Goal: Information Seeking & Learning: Check status

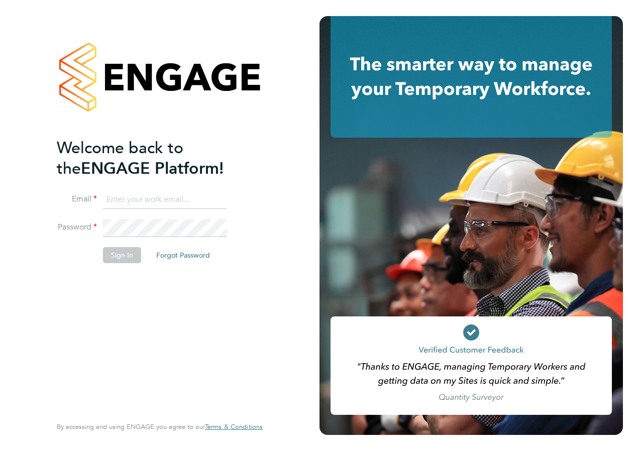
type input "laura.millward@reed.com"
click at [117, 254] on button "Sign In" at bounding box center [122, 255] width 38 height 16
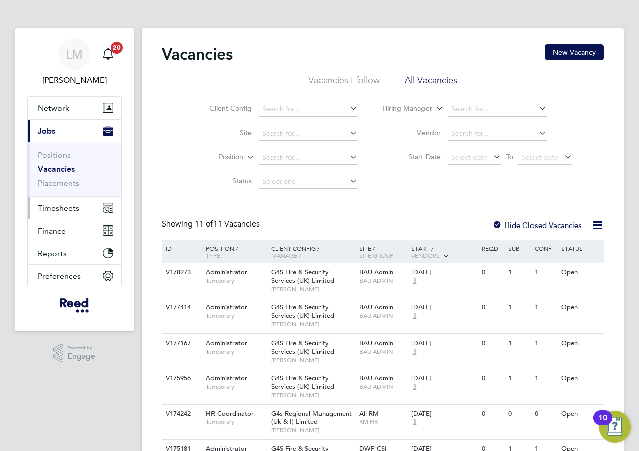
click at [62, 205] on span "Timesheets" at bounding box center [59, 208] width 42 height 10
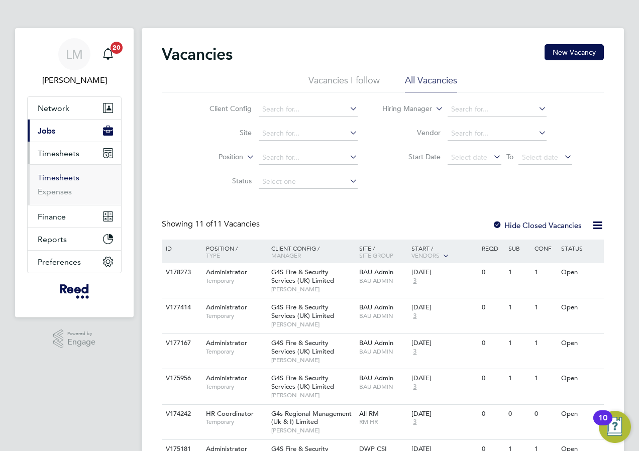
click at [59, 178] on link "Timesheets" at bounding box center [59, 178] width 42 height 10
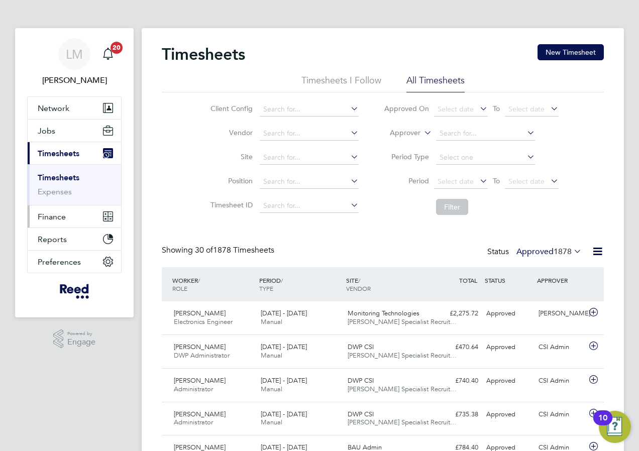
click at [60, 215] on span "Finance" at bounding box center [52, 217] width 28 height 10
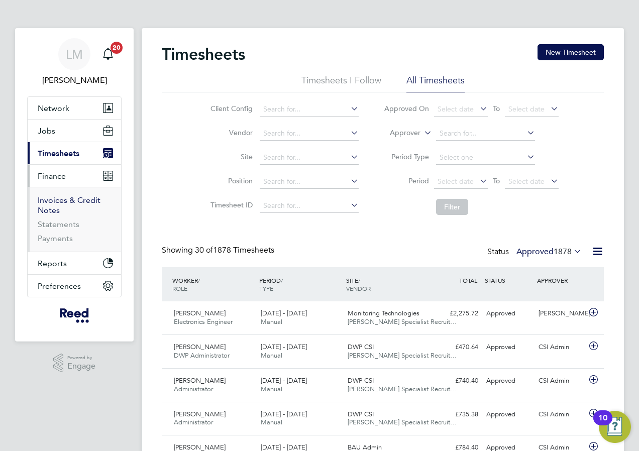
click at [64, 203] on link "Invoices & Credit Notes" at bounding box center [69, 205] width 63 height 20
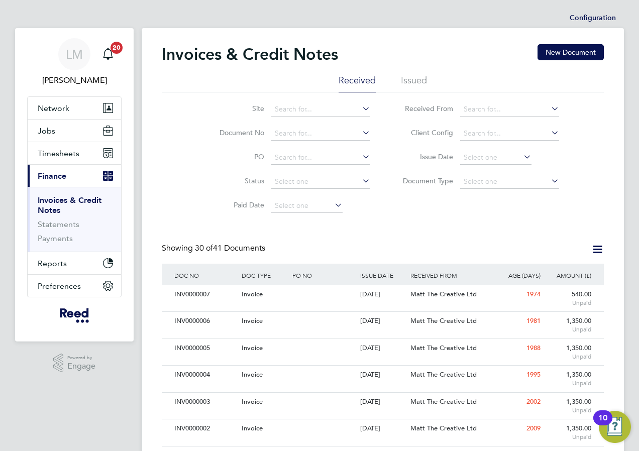
click at [412, 78] on li "Issued" at bounding box center [414, 83] width 26 height 18
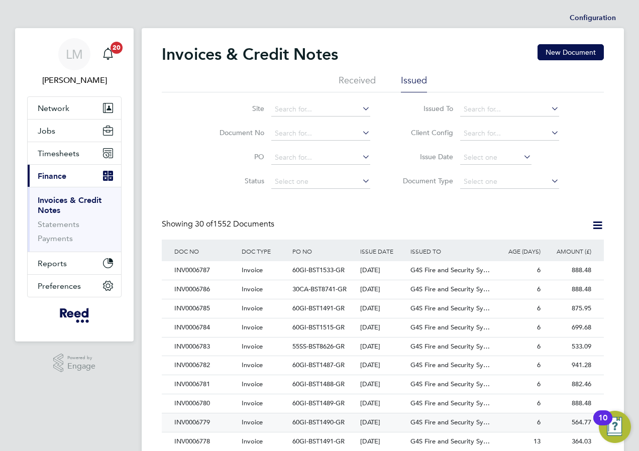
click at [196, 420] on div "INV0006779" at bounding box center [205, 422] width 67 height 19
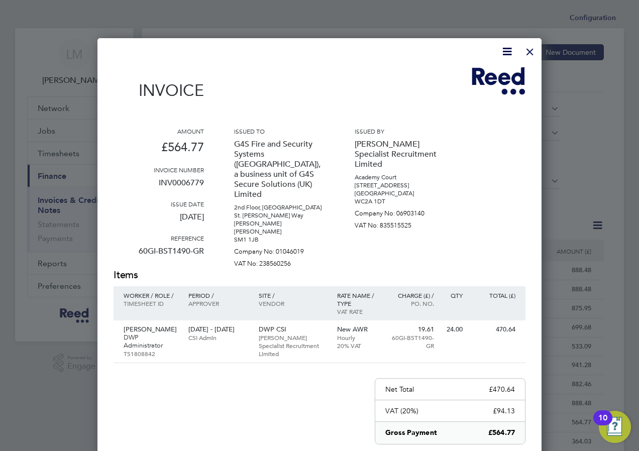
click at [529, 49] on div at bounding box center [530, 49] width 18 height 18
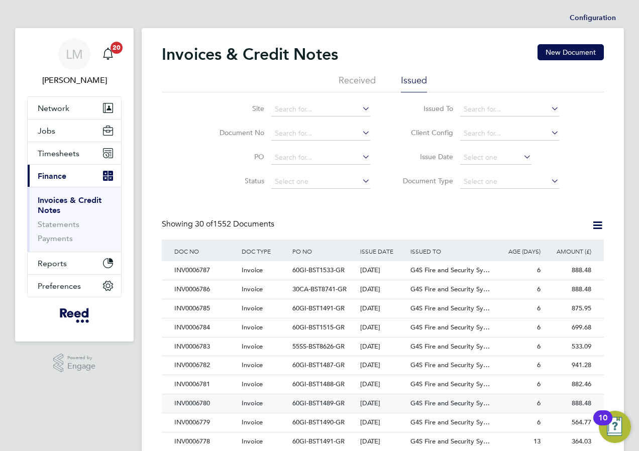
click at [202, 400] on div "INV0006780" at bounding box center [205, 403] width 67 height 19
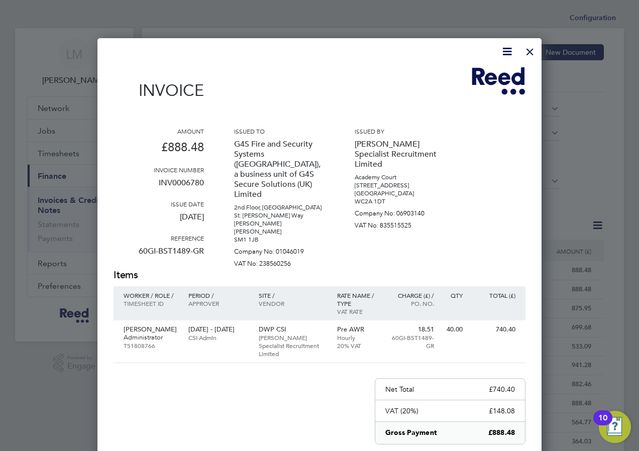
click at [533, 47] on div at bounding box center [530, 49] width 18 height 18
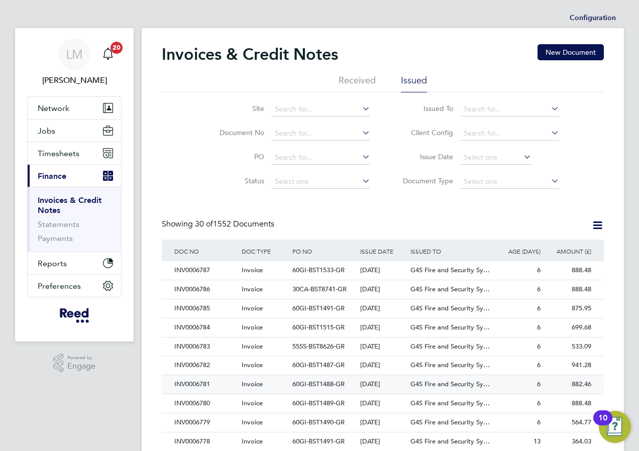
click at [206, 379] on div "INV0006781" at bounding box center [205, 384] width 67 height 19
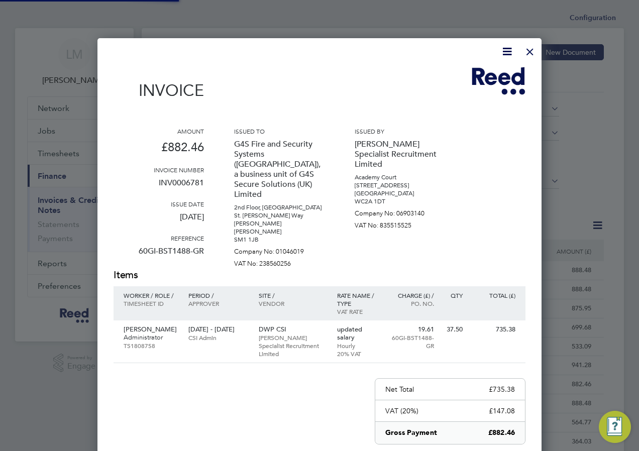
scroll to position [534, 444]
drag, startPoint x: 473, startPoint y: 105, endPoint x: 503, endPoint y: 73, distance: 44.4
click at [480, 98] on div "Invoice" at bounding box center [319, 88] width 412 height 44
click at [529, 50] on div at bounding box center [530, 49] width 18 height 18
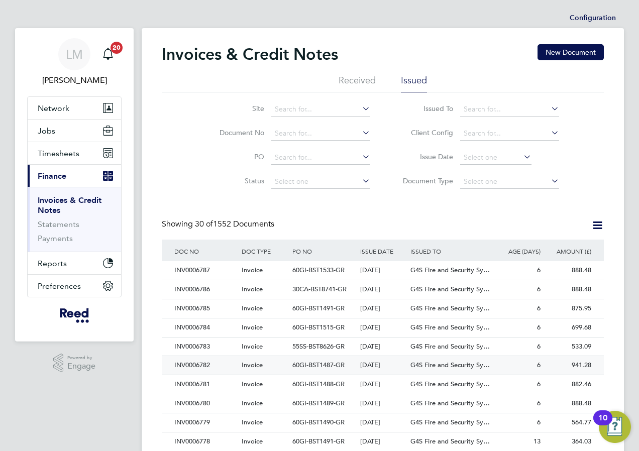
click at [197, 361] on div "INV0006782" at bounding box center [205, 365] width 67 height 19
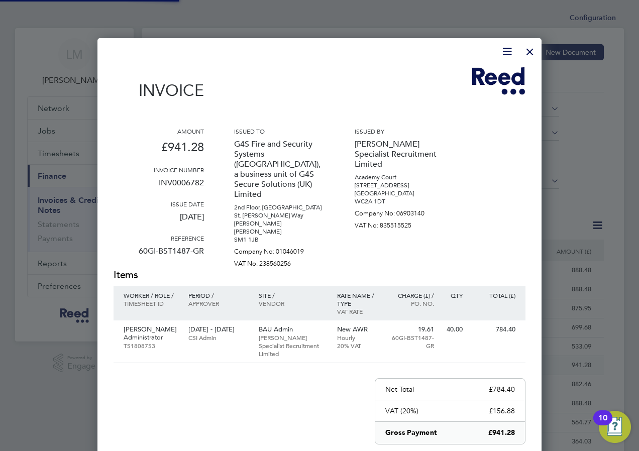
scroll to position [526, 444]
click at [528, 53] on div at bounding box center [530, 49] width 18 height 18
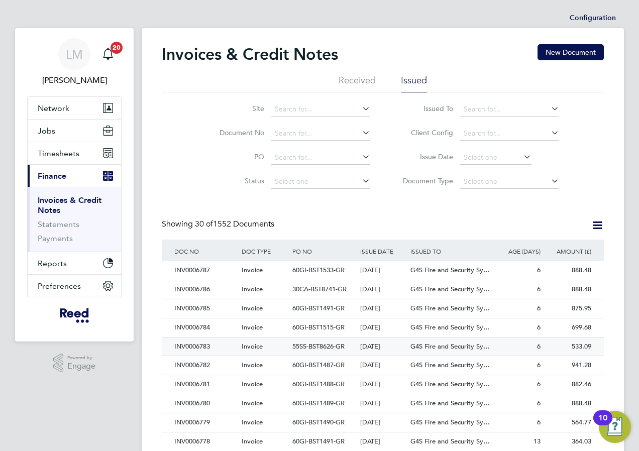
click at [202, 344] on div "INV0006783" at bounding box center [205, 346] width 67 height 19
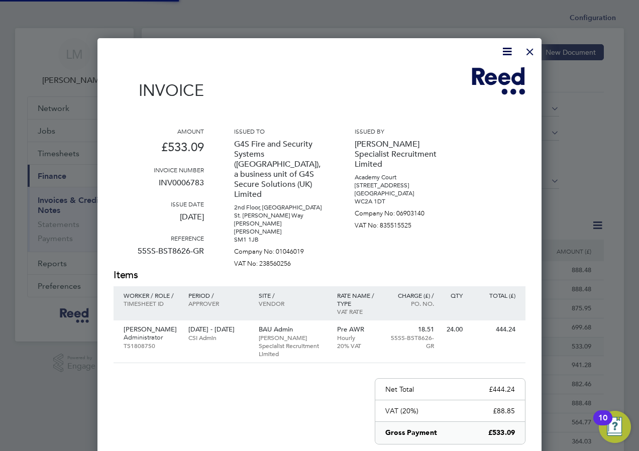
scroll to position [526, 444]
click at [528, 45] on div at bounding box center [530, 49] width 18 height 18
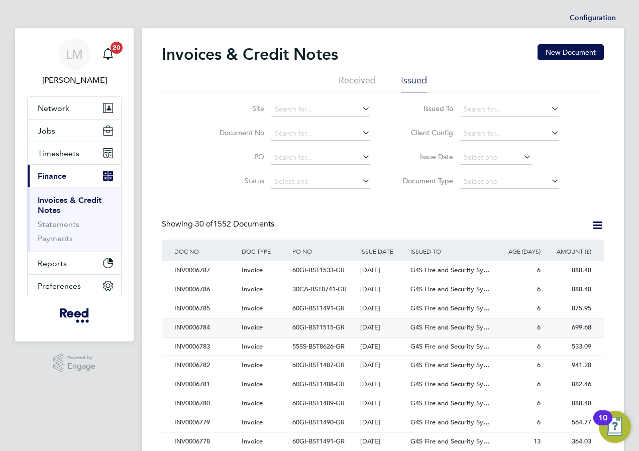
click at [193, 324] on div "INV0006784" at bounding box center [205, 327] width 67 height 19
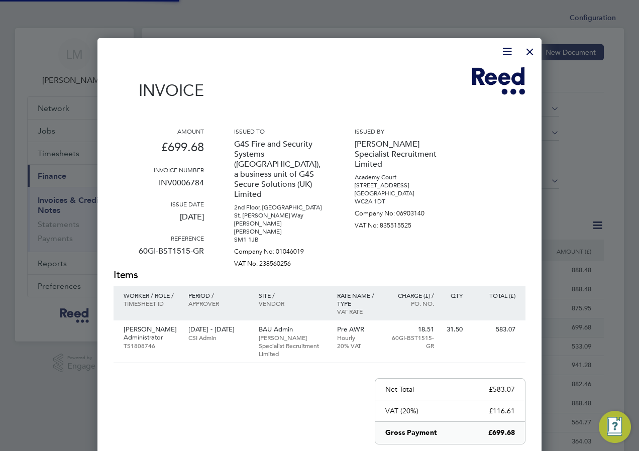
scroll to position [526, 444]
click at [531, 52] on div at bounding box center [530, 49] width 18 height 18
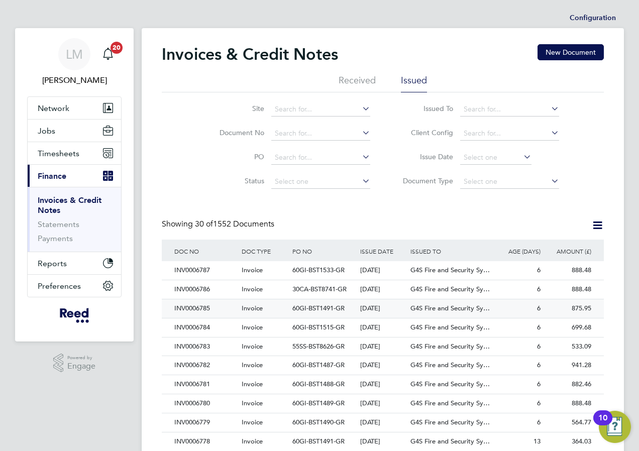
click at [201, 304] on div "INV0006785" at bounding box center [205, 308] width 67 height 19
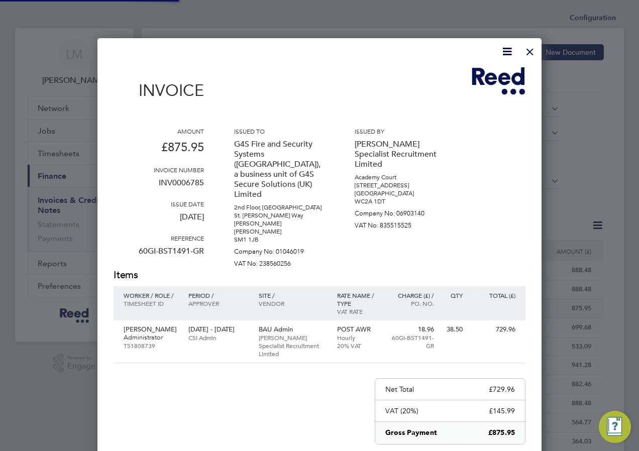
scroll to position [526, 444]
click at [527, 51] on div at bounding box center [530, 49] width 18 height 18
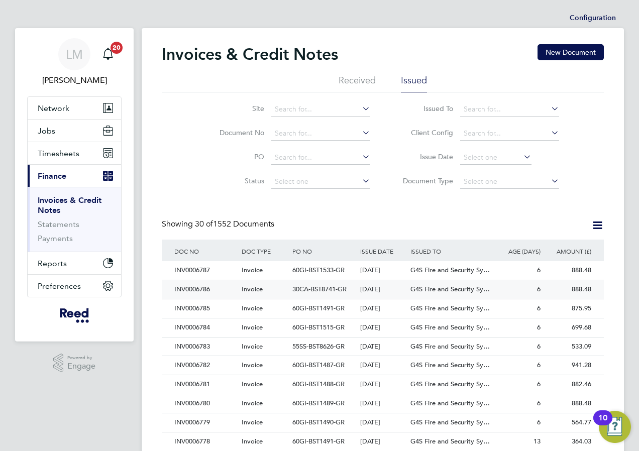
click at [201, 286] on div "INV0006786" at bounding box center [205, 289] width 67 height 19
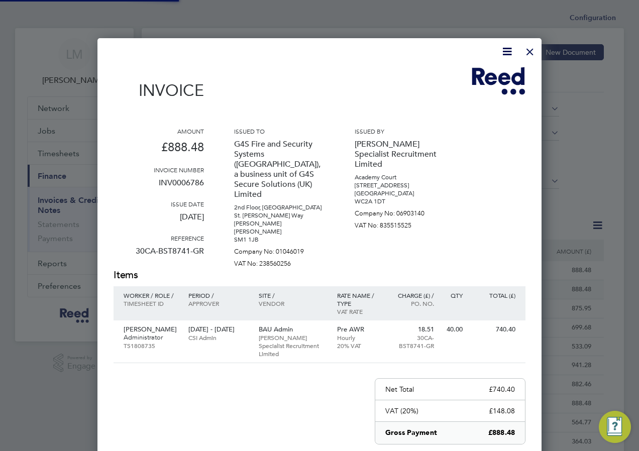
scroll to position [526, 444]
drag, startPoint x: 529, startPoint y: 48, endPoint x: 507, endPoint y: 48, distance: 22.6
click at [528, 48] on div at bounding box center [530, 49] width 18 height 18
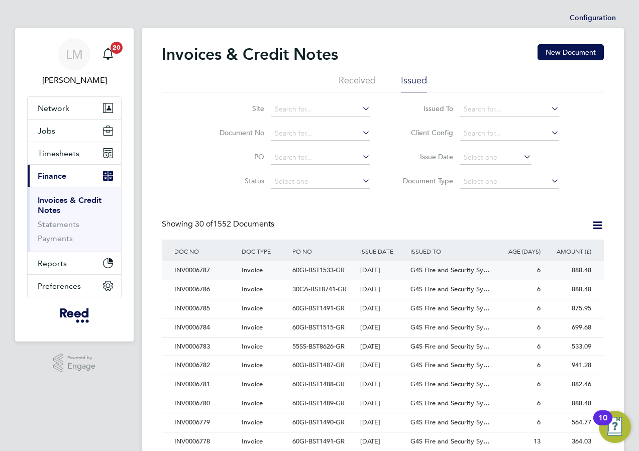
click at [198, 267] on div "INV0006787" at bounding box center [205, 270] width 67 height 19
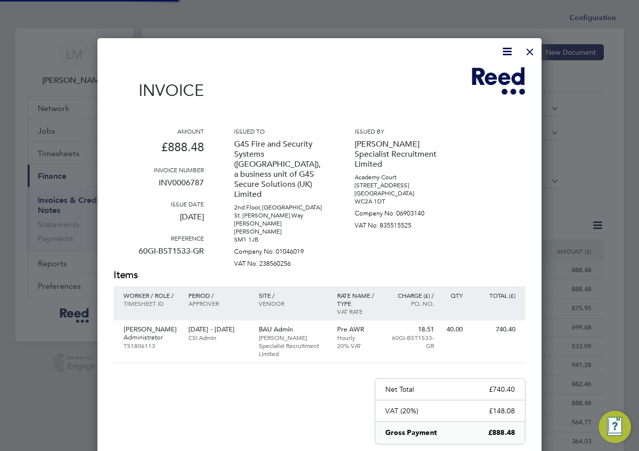
scroll to position [526, 444]
click at [528, 49] on div at bounding box center [530, 49] width 18 height 18
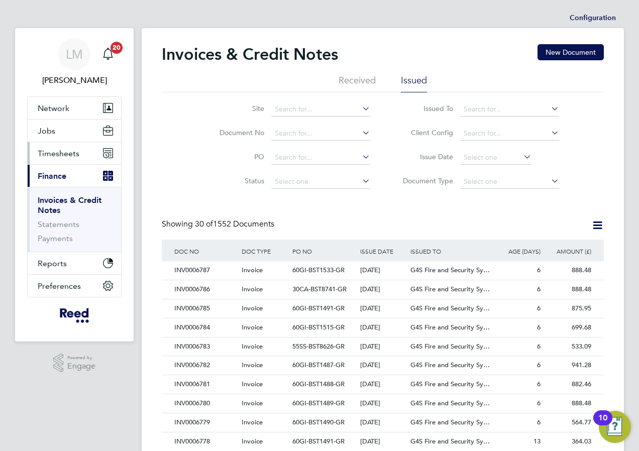
click at [57, 152] on span "Timesheets" at bounding box center [59, 154] width 42 height 10
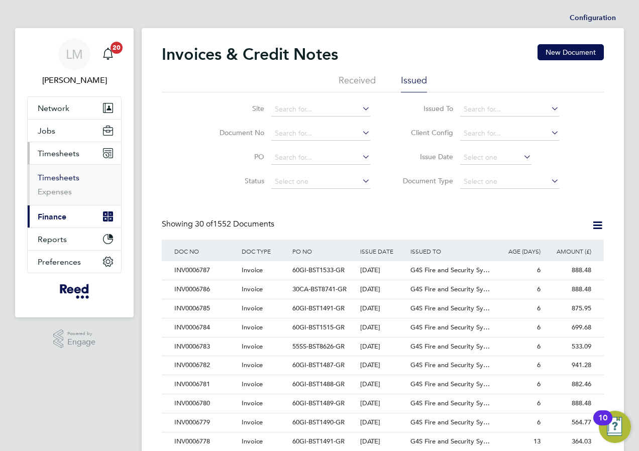
click at [56, 178] on link "Timesheets" at bounding box center [59, 178] width 42 height 10
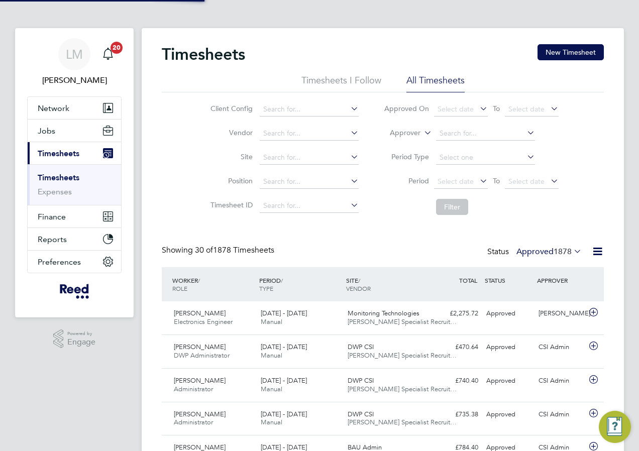
scroll to position [26, 87]
click at [422, 130] on icon at bounding box center [422, 130] width 0 height 9
click at [391, 145] on li "Worker" at bounding box center [396, 144] width 50 height 13
click at [462, 134] on input at bounding box center [485, 134] width 99 height 14
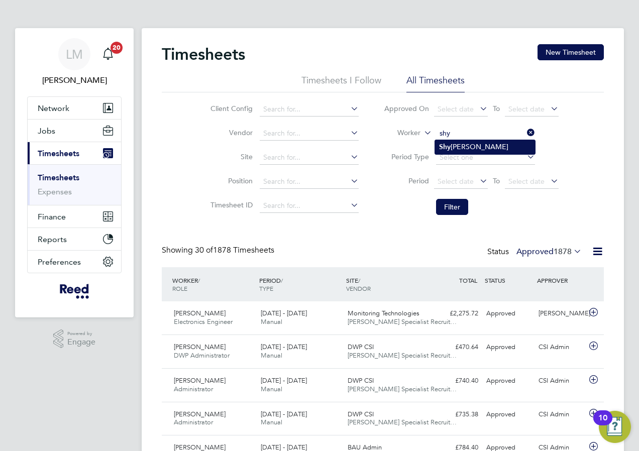
click at [470, 143] on li "[PERSON_NAME]" at bounding box center [485, 147] width 100 height 14
type input "[PERSON_NAME]"
click at [449, 203] on button "Filter" at bounding box center [452, 207] width 32 height 16
